Goal: Task Accomplishment & Management: Complete application form

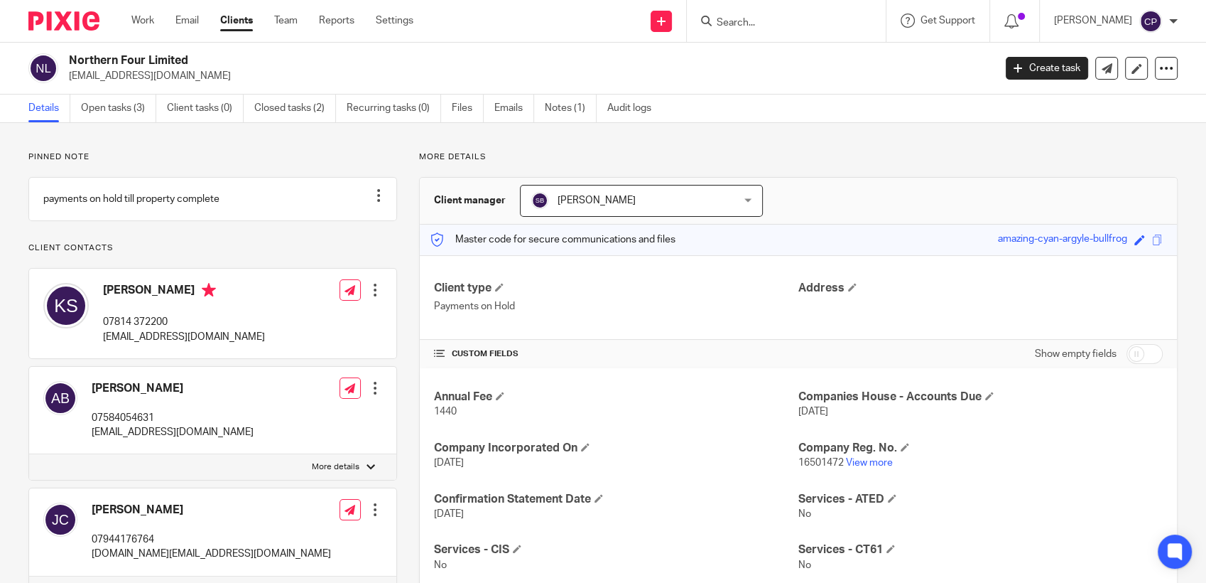
click at [745, 19] on input "Search" at bounding box center [779, 23] width 128 height 13
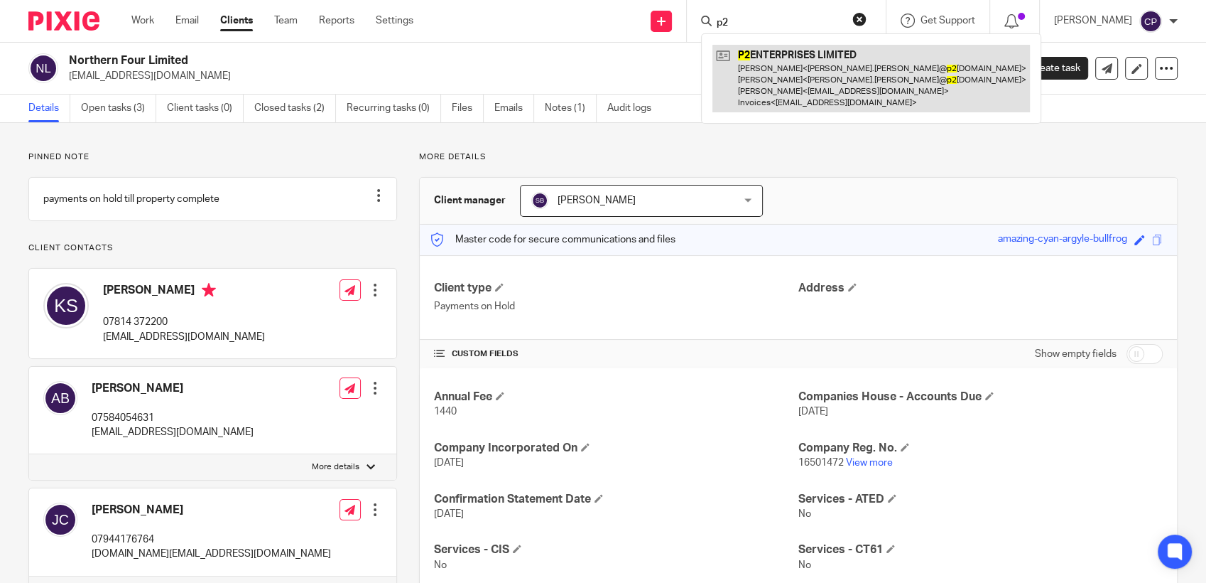
type input "p2"
click at [784, 80] on link at bounding box center [872, 78] width 318 height 67
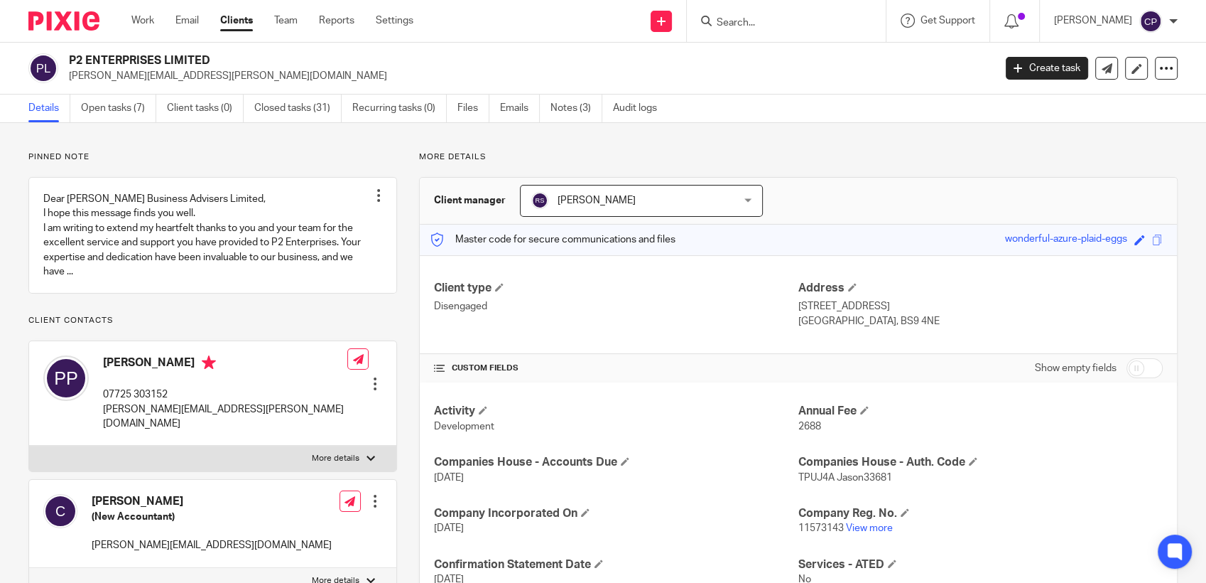
click at [751, 22] on input "Search" at bounding box center [779, 23] width 128 height 13
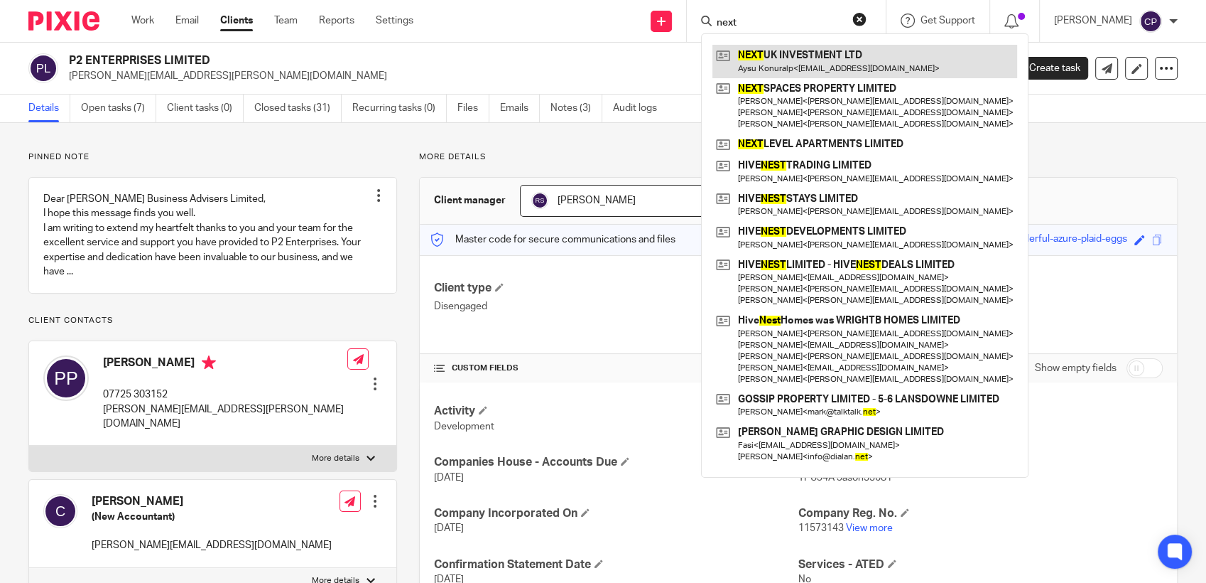
type input "next"
click at [777, 69] on link at bounding box center [865, 61] width 305 height 33
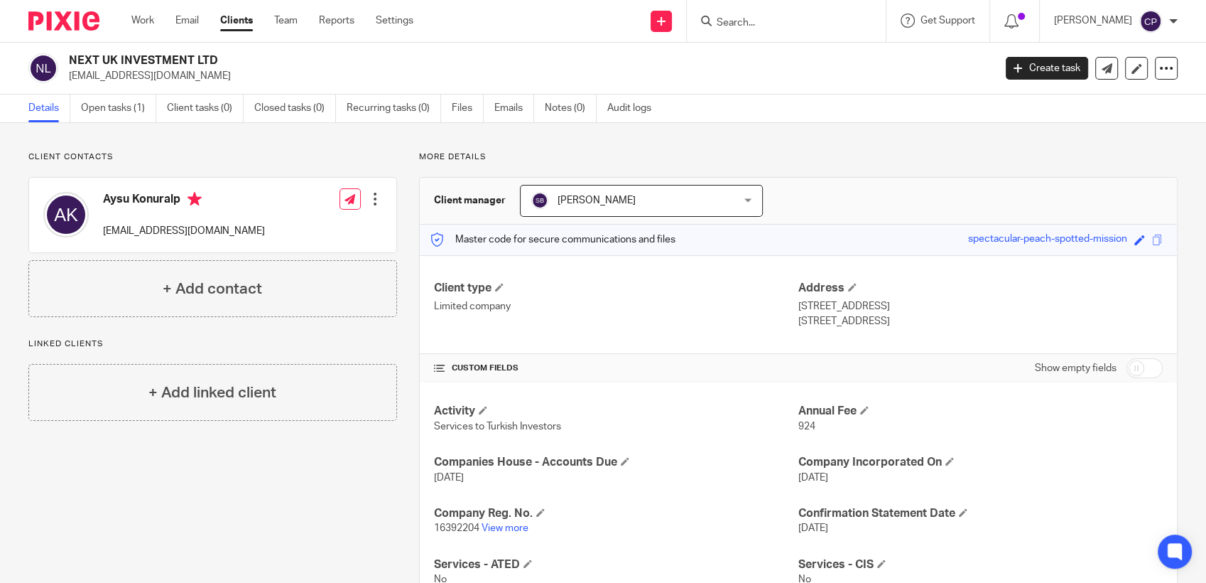
drag, startPoint x: 104, startPoint y: 234, endPoint x: 300, endPoint y: 235, distance: 195.4
click at [300, 235] on div "Aysu Konuralp aysukonuralp@nextinvestment.co.uk Edit contact Create client from…" at bounding box center [212, 215] width 367 height 75
drag, startPoint x: 300, startPoint y: 235, endPoint x: 199, endPoint y: 234, distance: 100.9
copy p "aysukonuralp@nextinvestment.co.uk"
click at [1029, 73] on link "Create task" at bounding box center [1047, 68] width 82 height 23
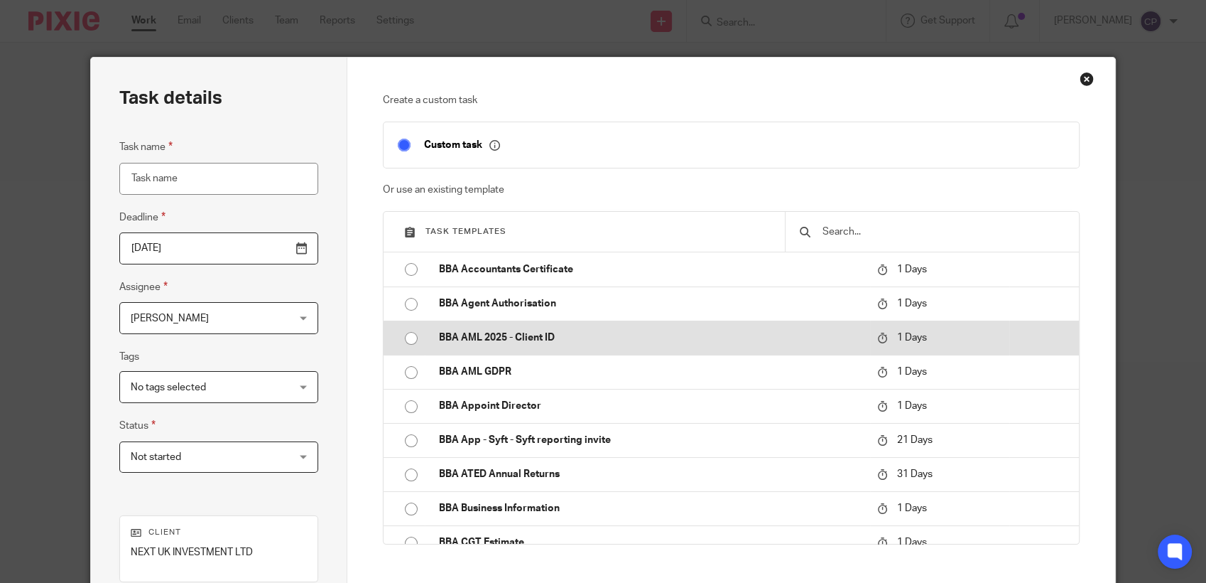
click at [404, 337] on input "radio" at bounding box center [411, 338] width 27 height 27
type input "[DATE]"
type input "BBA AML 2025 - Client ID"
checkbox input "false"
radio input "false"
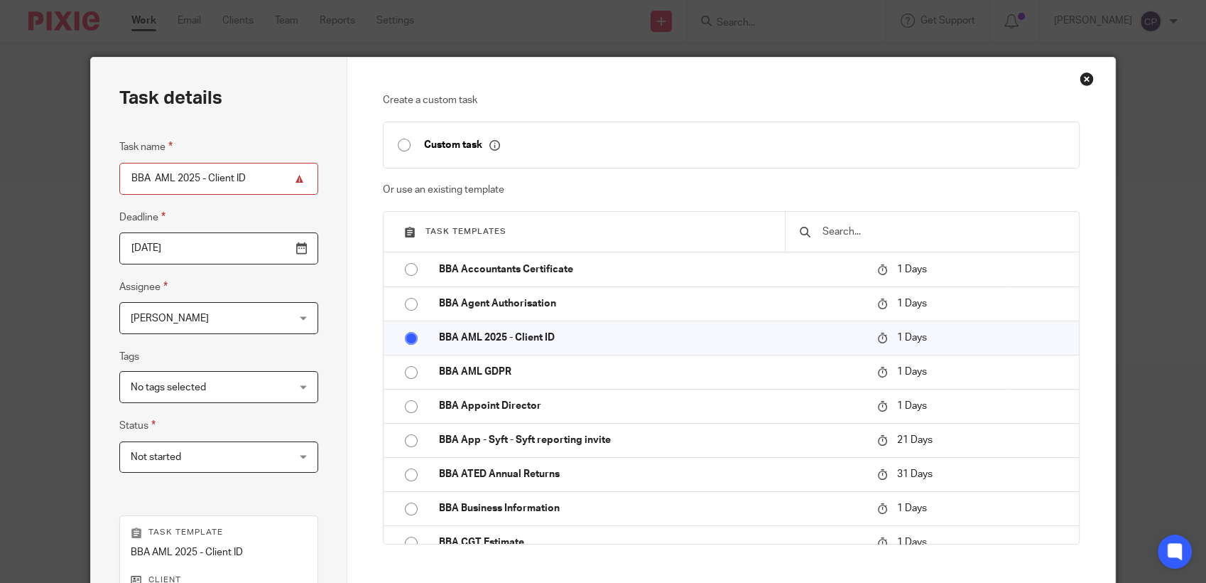
scroll to position [256, 0]
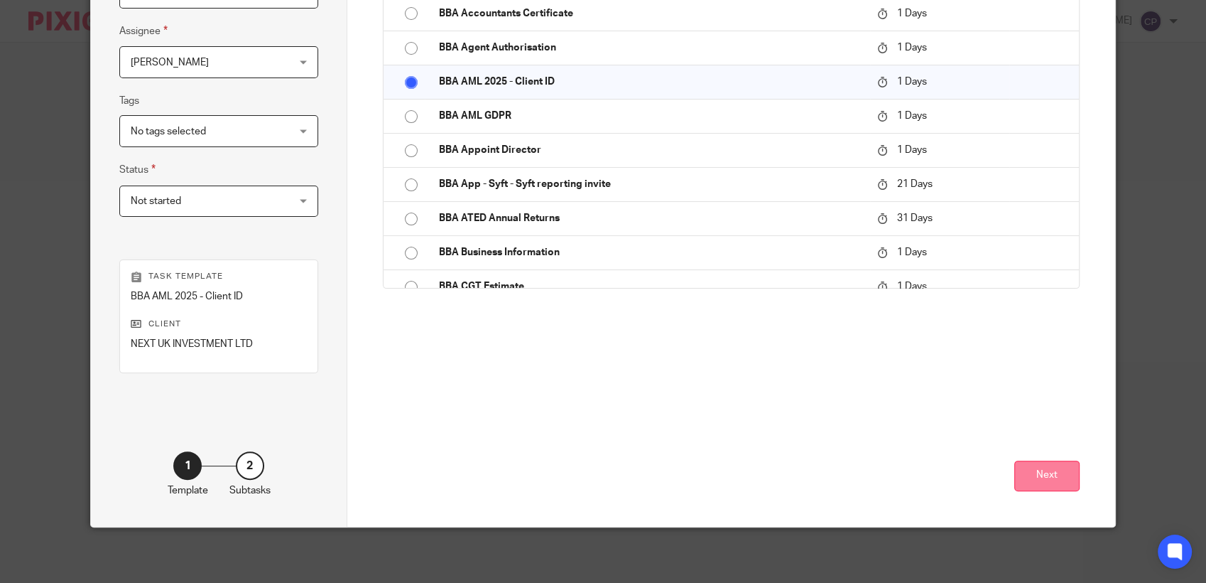
click at [1026, 488] on button "Next" at bounding box center [1047, 475] width 65 height 31
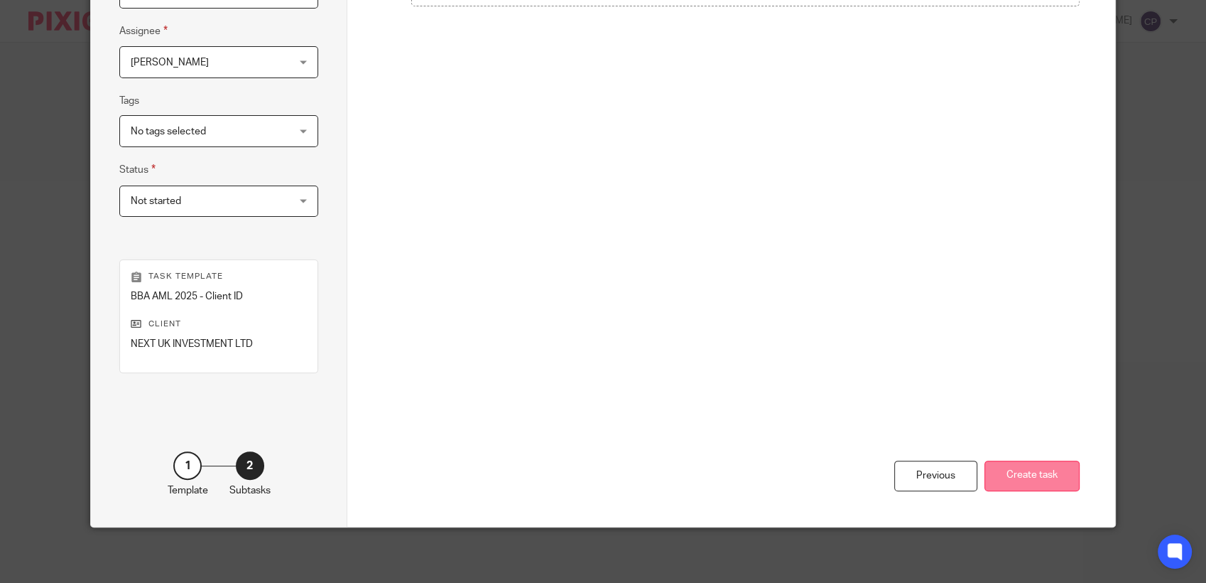
click at [1049, 472] on button "Create task" at bounding box center [1032, 475] width 95 height 31
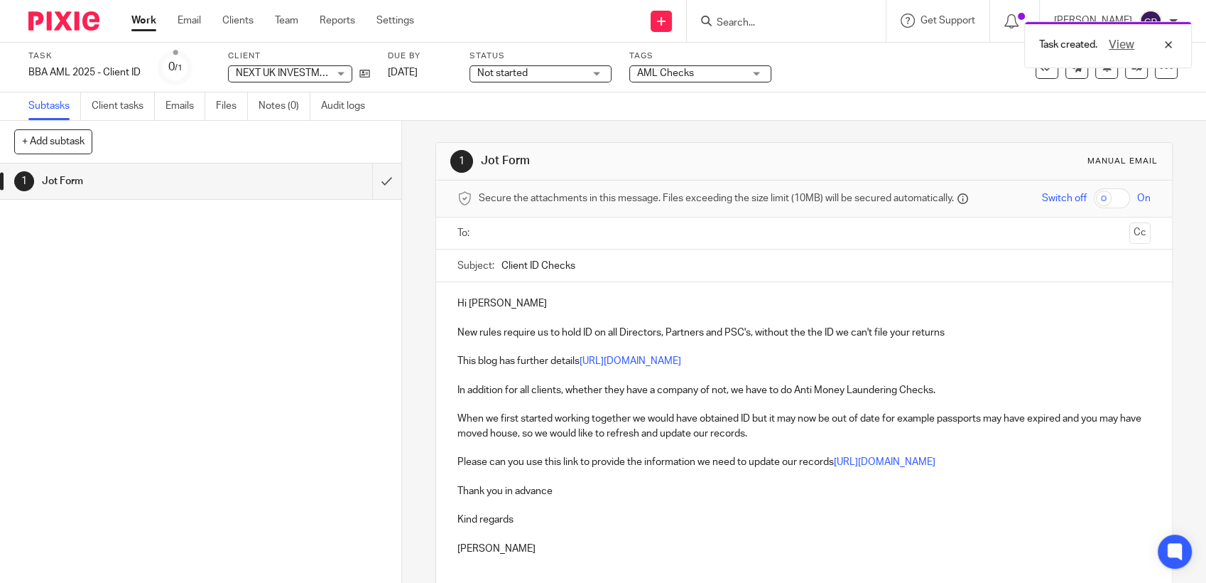
paste input "aysukonuralp@nextinvestment.co.uk"
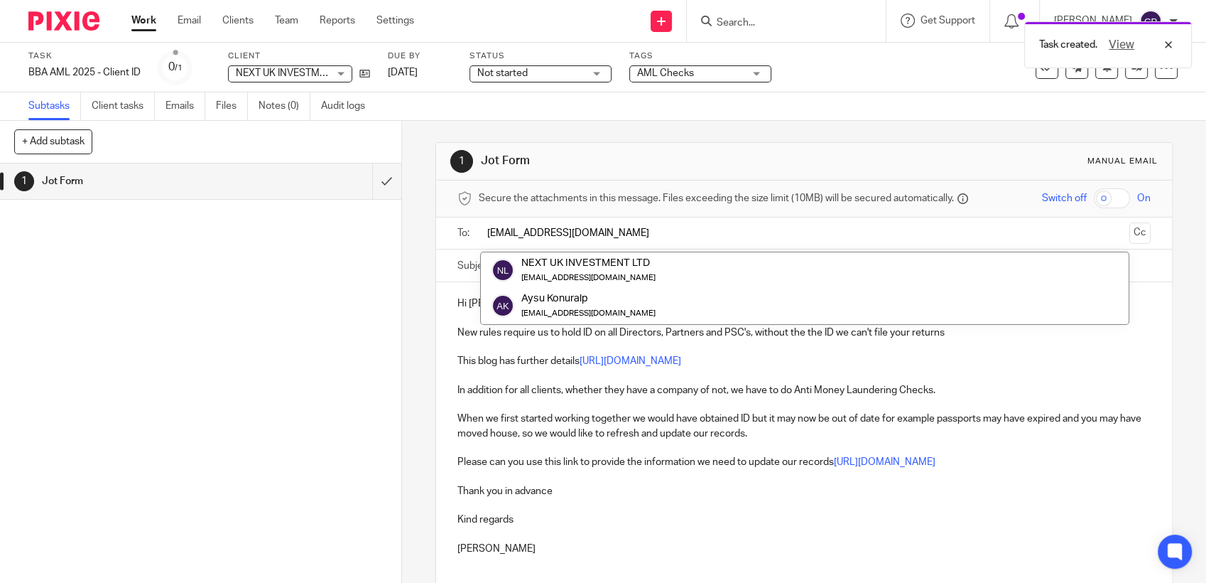
scroll to position [138, 0]
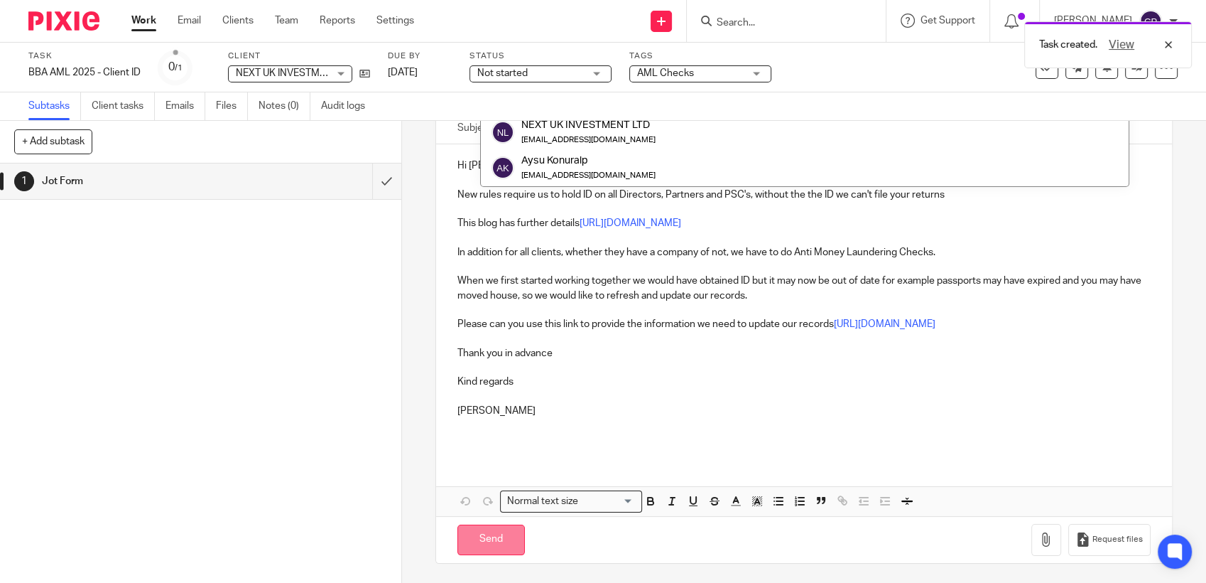
type input "aysukonuralp@nextinvestment.co.uk"
click at [500, 539] on input "Send" at bounding box center [491, 539] width 67 height 31
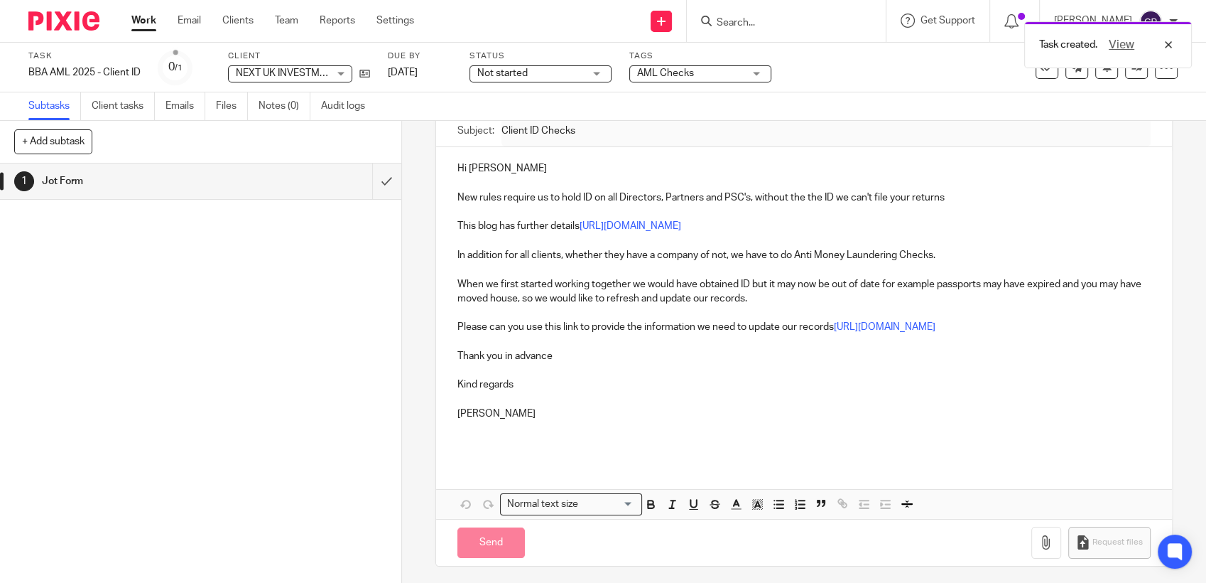
type input "Sent"
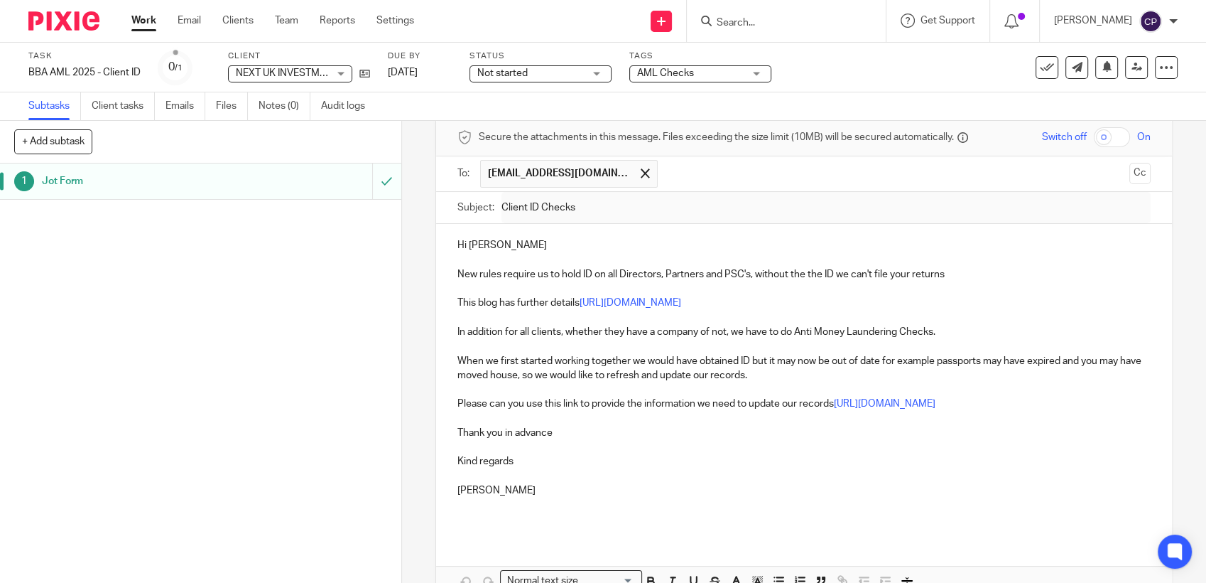
scroll to position [0, 0]
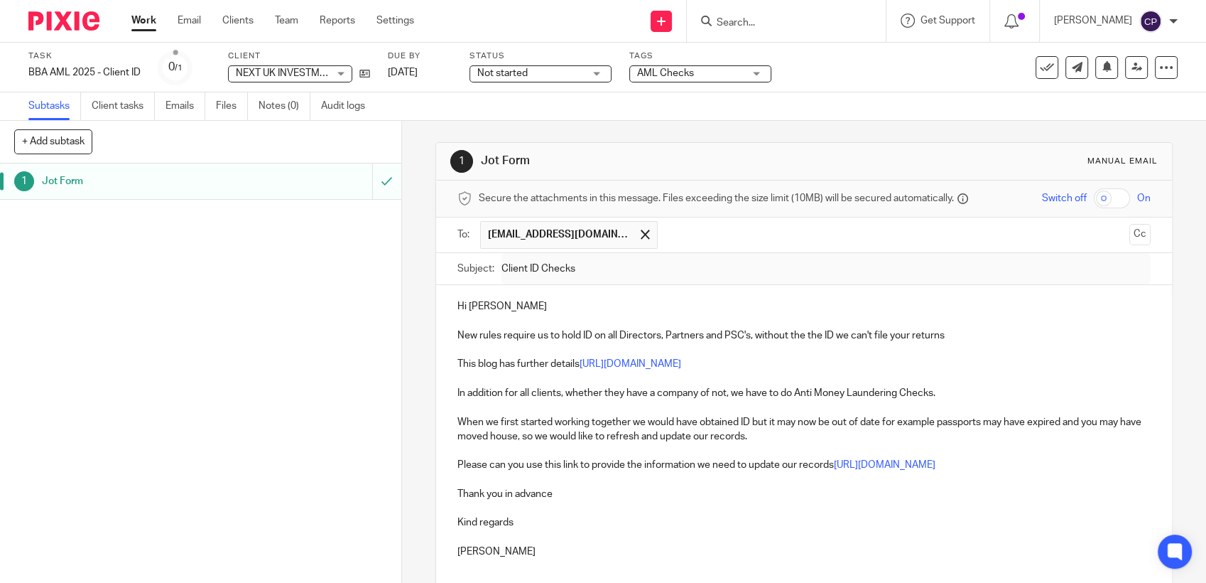
click at [727, 18] on input "Search" at bounding box center [779, 23] width 128 height 13
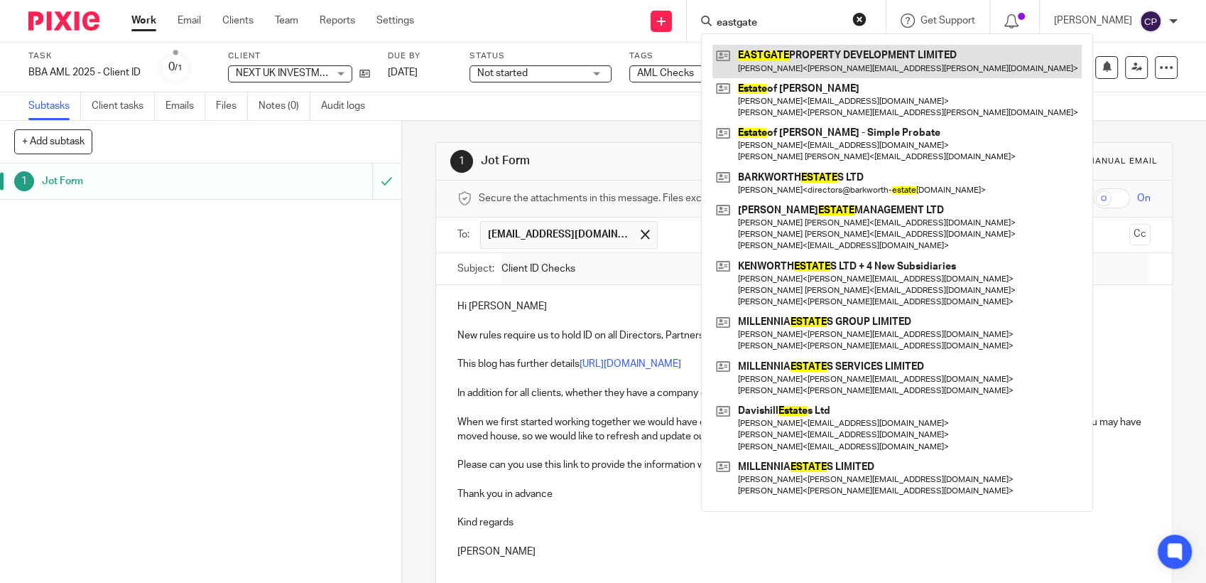
type input "eastgate"
click at [742, 61] on link at bounding box center [897, 61] width 369 height 33
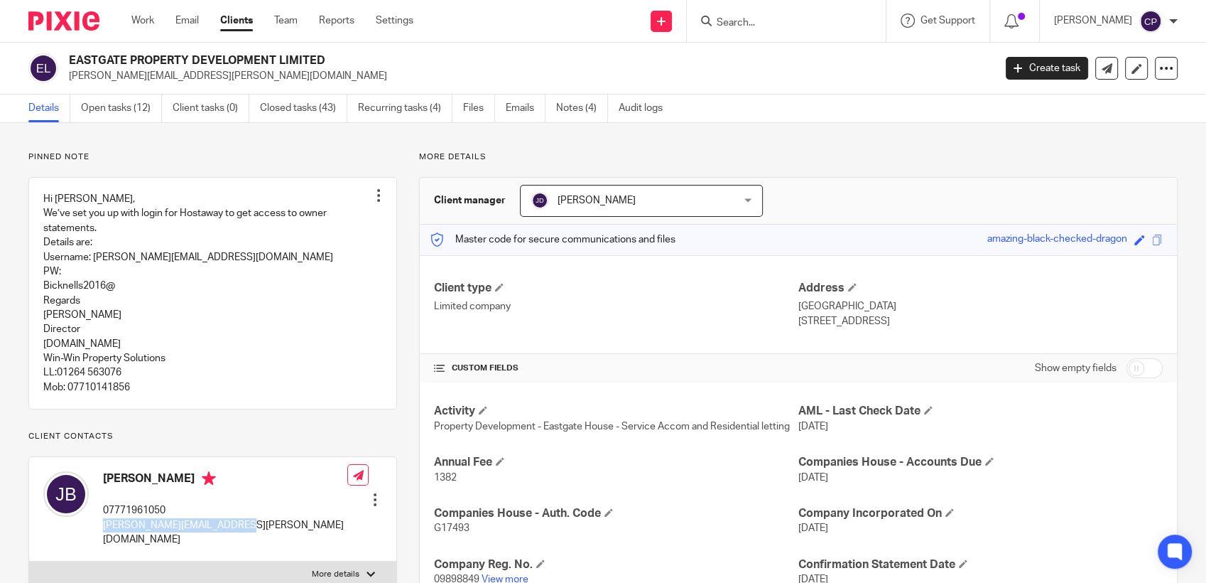
drag, startPoint x: 97, startPoint y: 554, endPoint x: 259, endPoint y: 554, distance: 161.3
click at [259, 554] on div "Jane Bishop 07771961050 jane.bishop@bishopslaw.com Edit contact Create client f…" at bounding box center [212, 509] width 367 height 104
drag, startPoint x: 259, startPoint y: 554, endPoint x: 210, endPoint y: 556, distance: 48.4
copy p "jane.bishop@bishopslaw.com"
click at [1044, 67] on link "Create task" at bounding box center [1047, 68] width 82 height 23
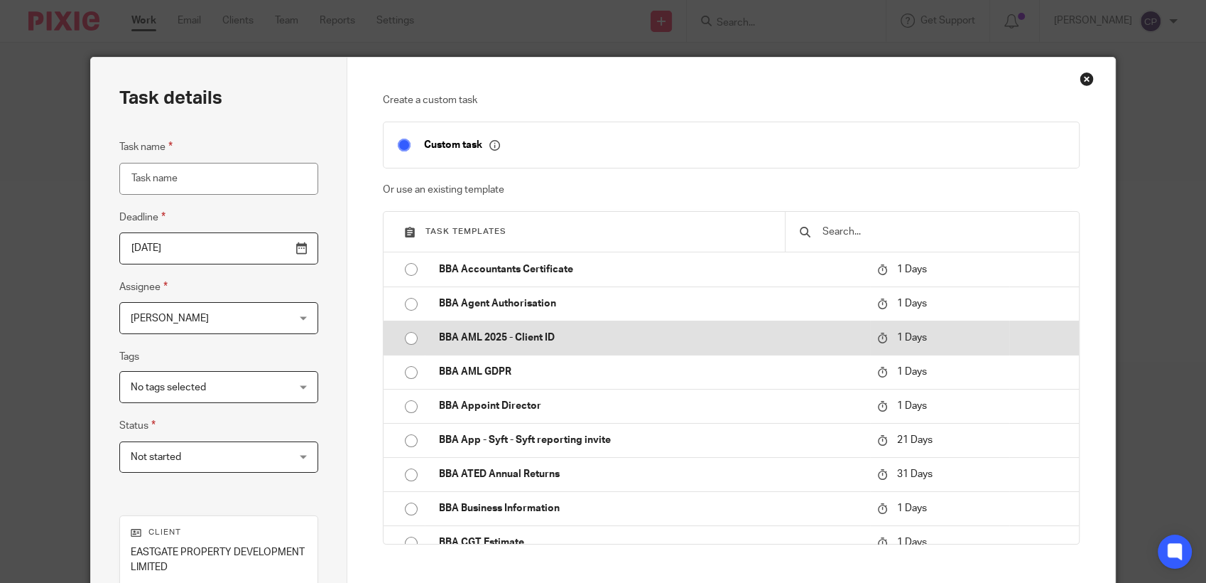
click at [405, 341] on input "radio" at bounding box center [411, 338] width 27 height 27
type input "[DATE]"
type input "BBA AML 2025 - Client ID"
checkbox input "false"
radio input "false"
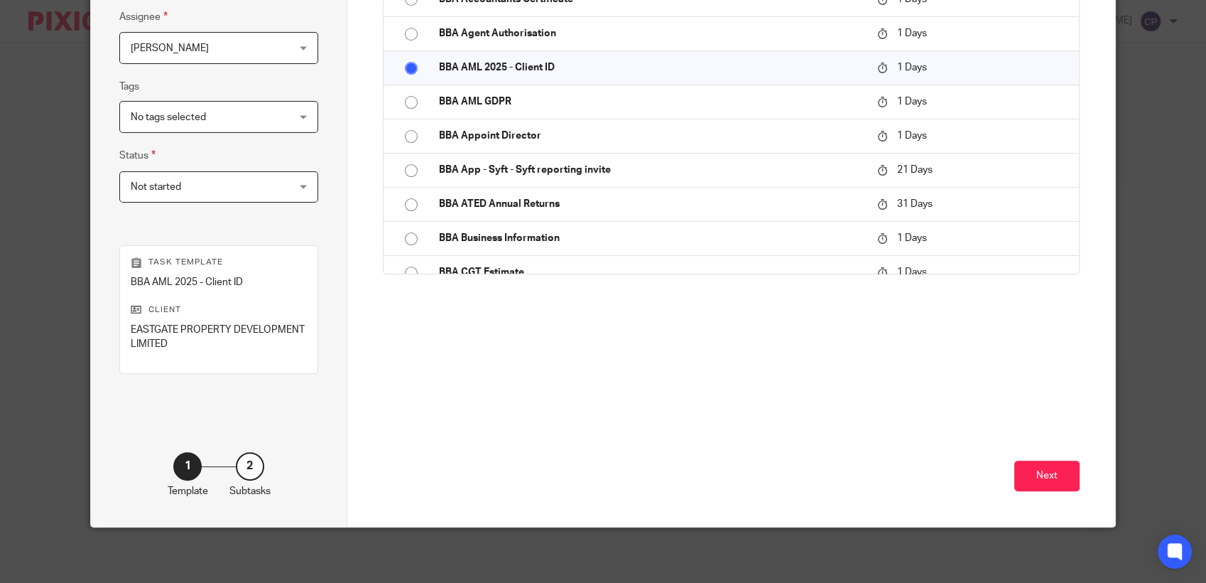
scroll to position [271, 0]
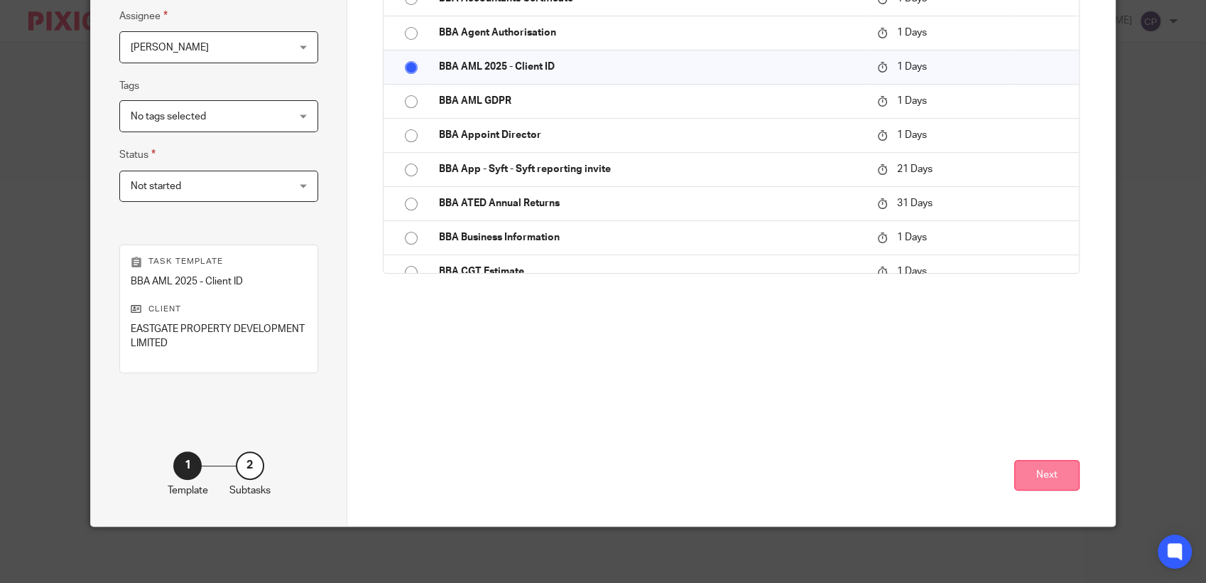
click at [1035, 479] on button "Next" at bounding box center [1047, 475] width 65 height 31
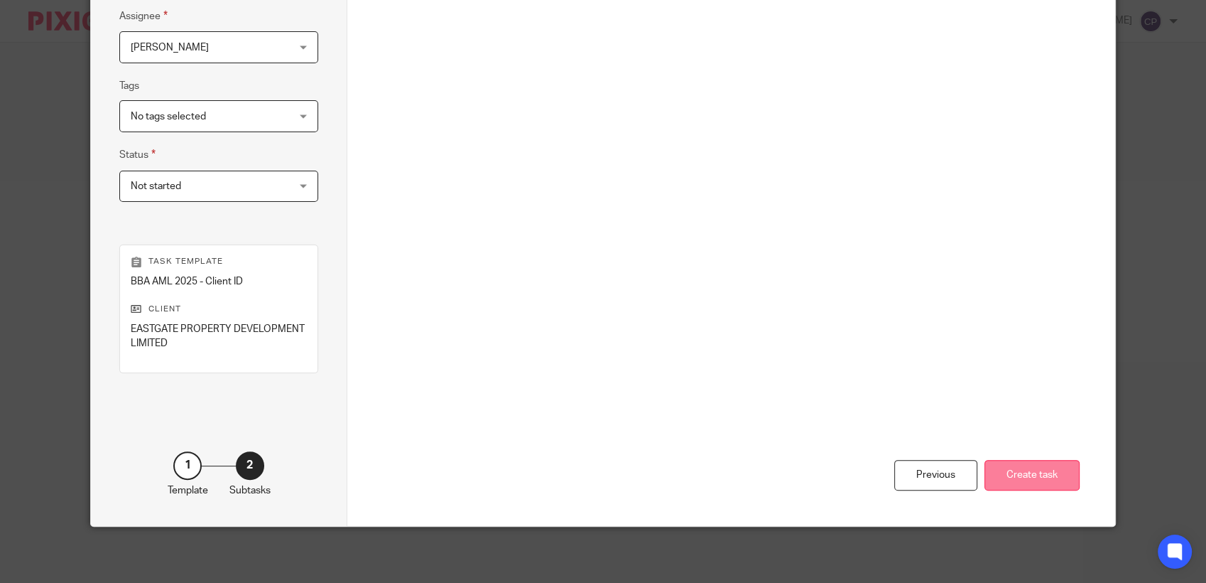
click at [1019, 468] on button "Create task" at bounding box center [1032, 475] width 95 height 31
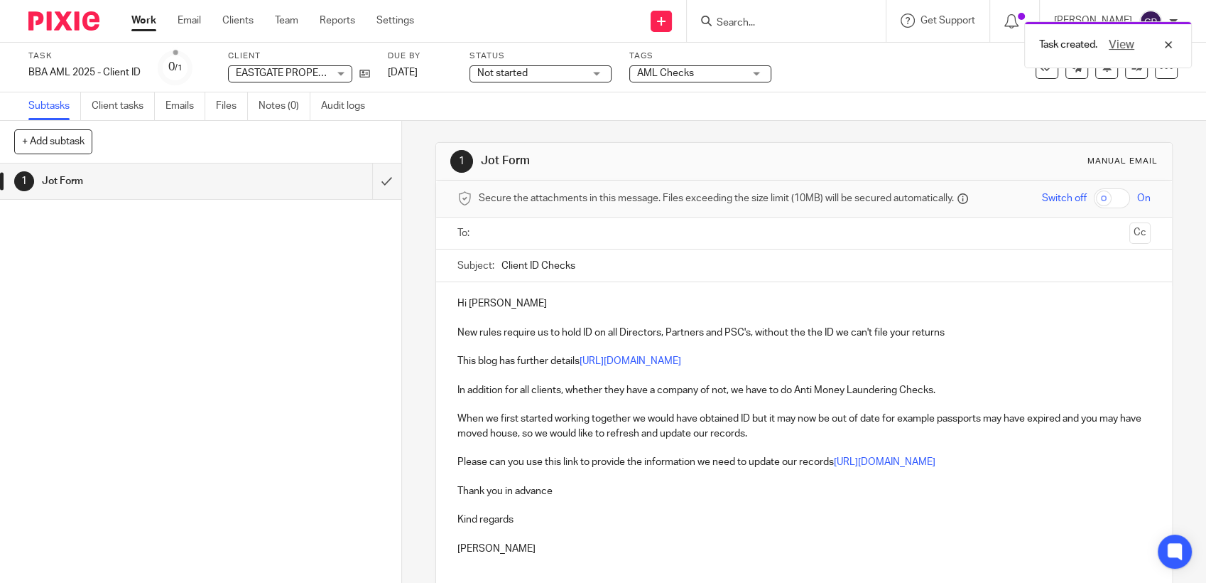
paste input "jane.bishop@bishopslaw.com"
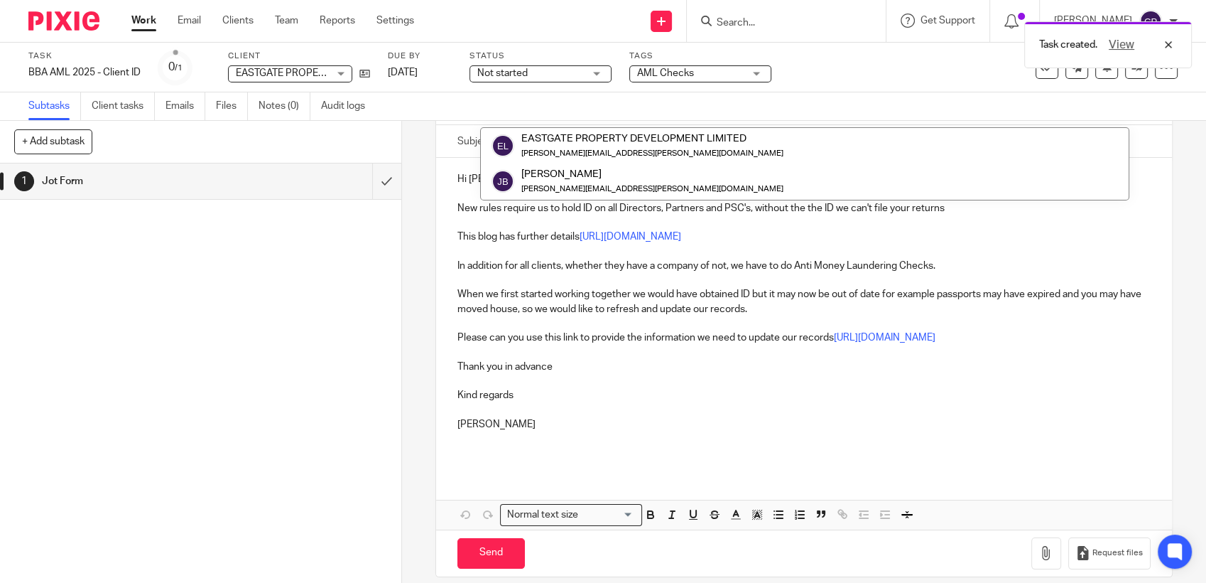
scroll to position [138, 0]
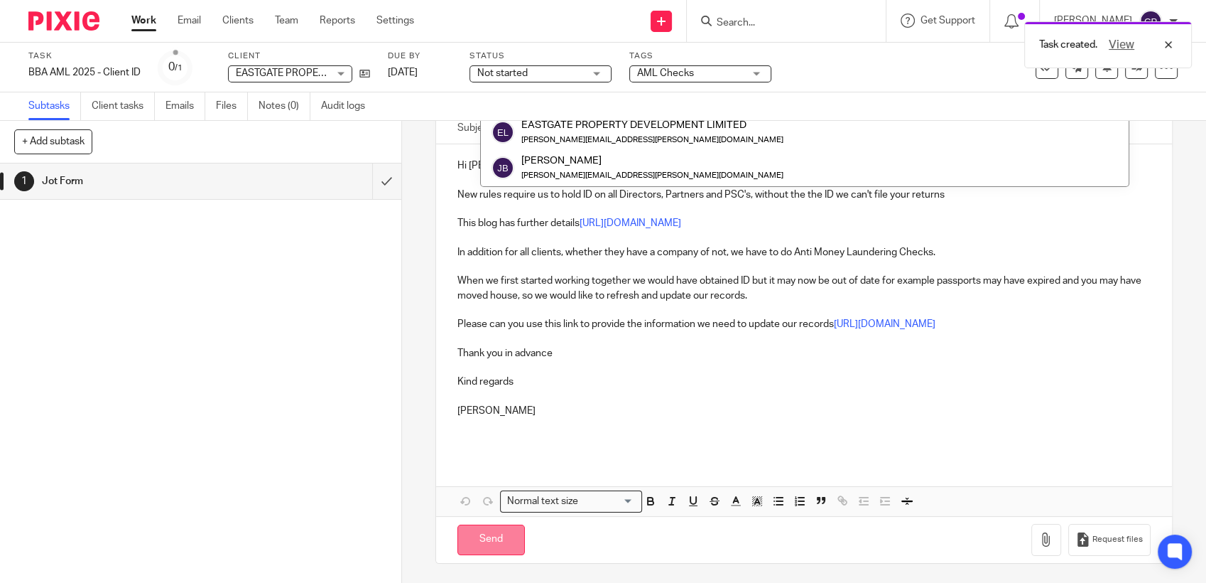
type input "jane.bishop@bishopslaw.com"
click at [496, 543] on input "Send" at bounding box center [491, 539] width 67 height 31
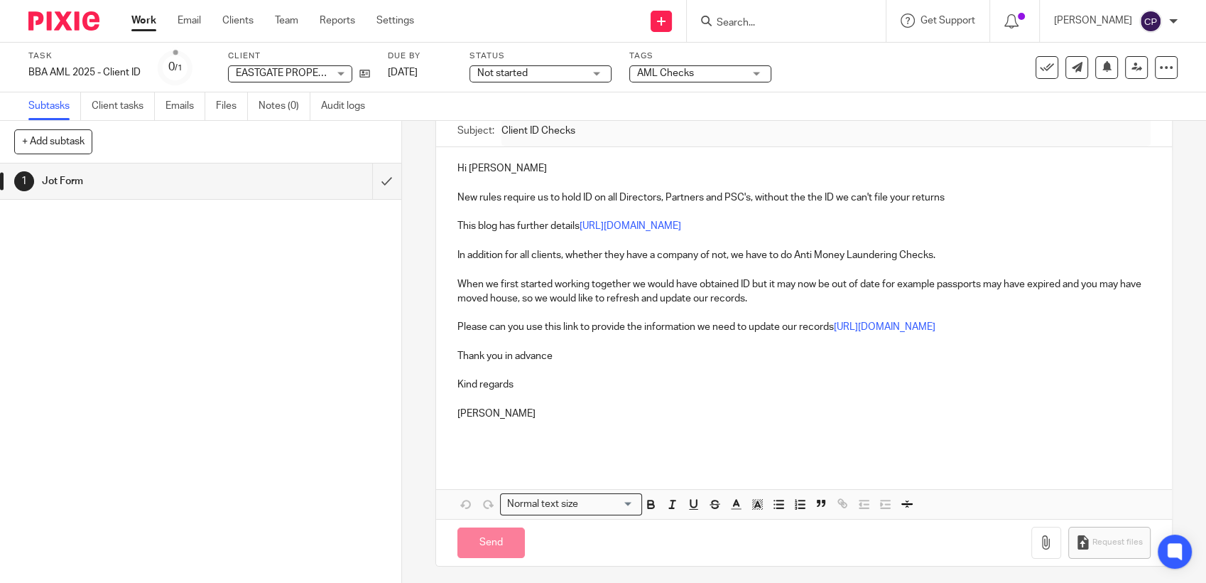
type input "Sent"
click at [743, 28] on input "Search" at bounding box center [779, 23] width 128 height 13
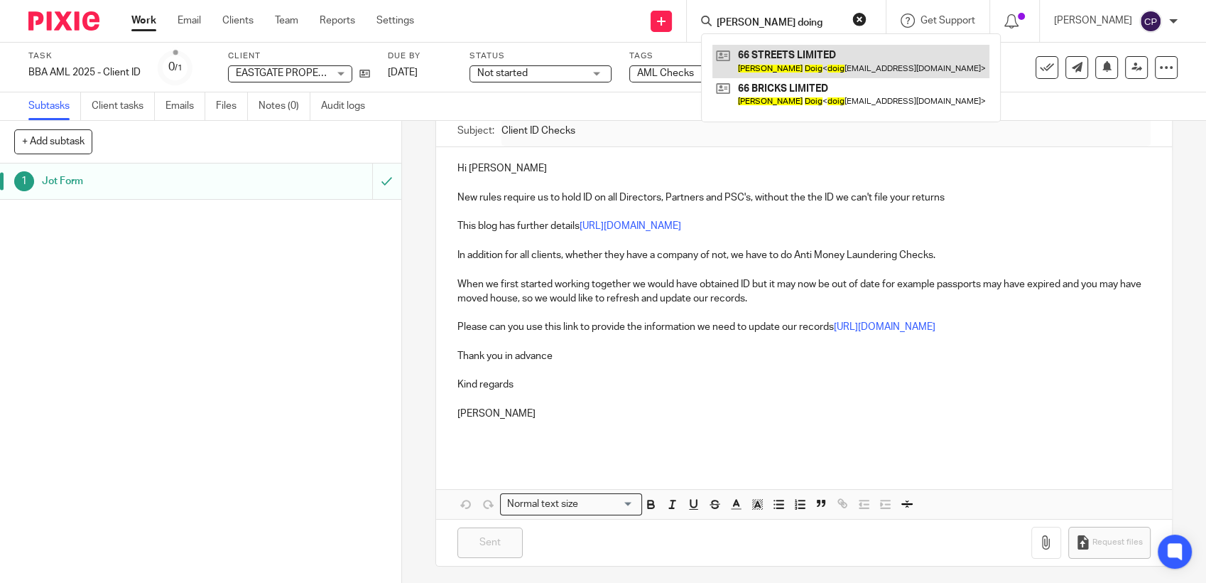
type input "lucy doing"
click at [765, 64] on link at bounding box center [851, 61] width 277 height 33
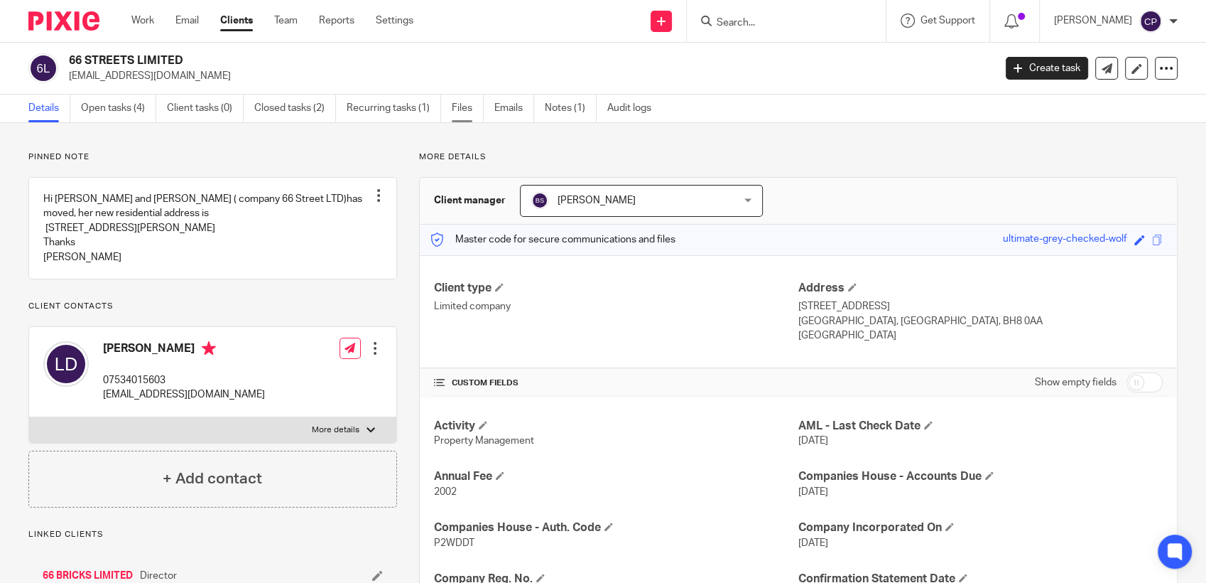
click at [465, 108] on link "Files" at bounding box center [468, 108] width 32 height 28
